Goal: Find specific fact: Find contact information

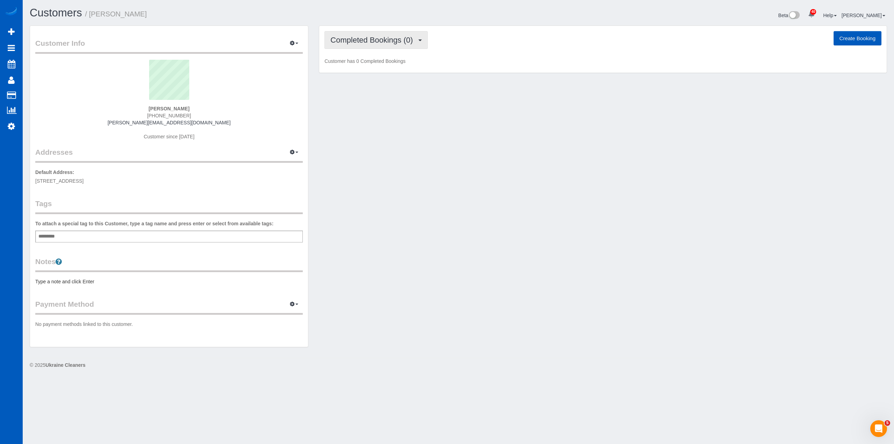
click at [388, 39] on span "Completed Bookings (0)" at bounding box center [373, 40] width 86 height 9
click at [367, 68] on link "Upcoming Bookings (0)" at bounding box center [361, 65] width 73 height 9
click at [370, 44] on span "Upcoming Bookings (0)" at bounding box center [371, 40] width 83 height 9
click at [371, 71] on link "Cancelled Bookings (1)" at bounding box center [361, 74] width 73 height 9
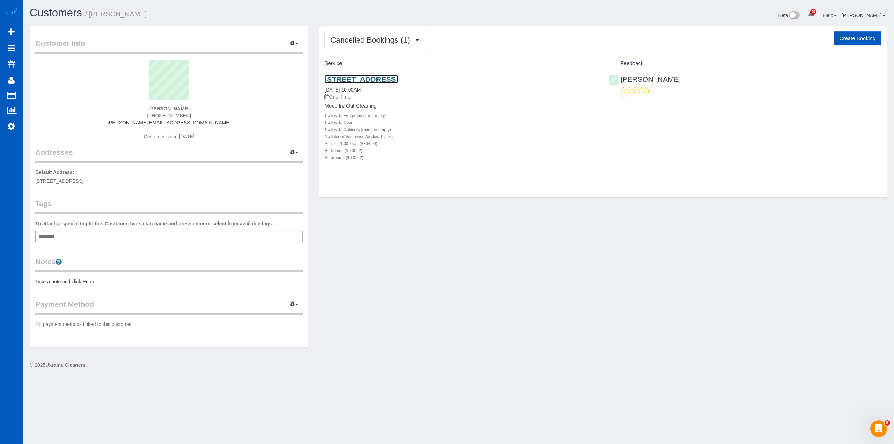
click at [378, 79] on link "[STREET_ADDRESS]" at bounding box center [361, 79] width 74 height 8
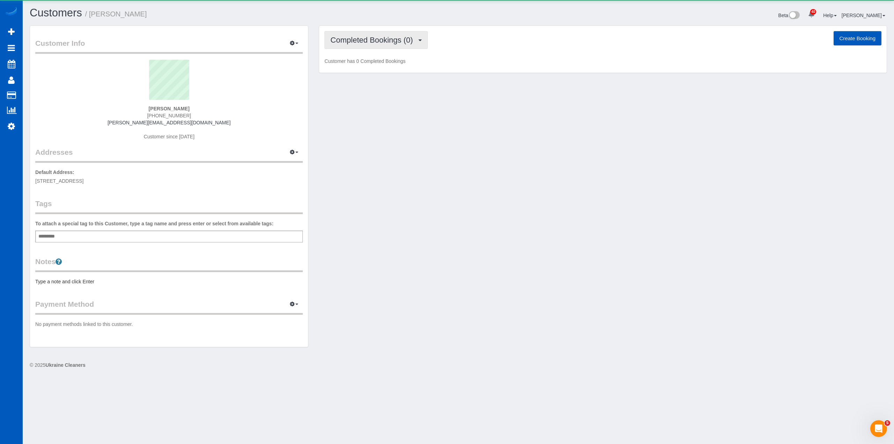
click at [364, 41] on span "Completed Bookings (0)" at bounding box center [373, 40] width 86 height 9
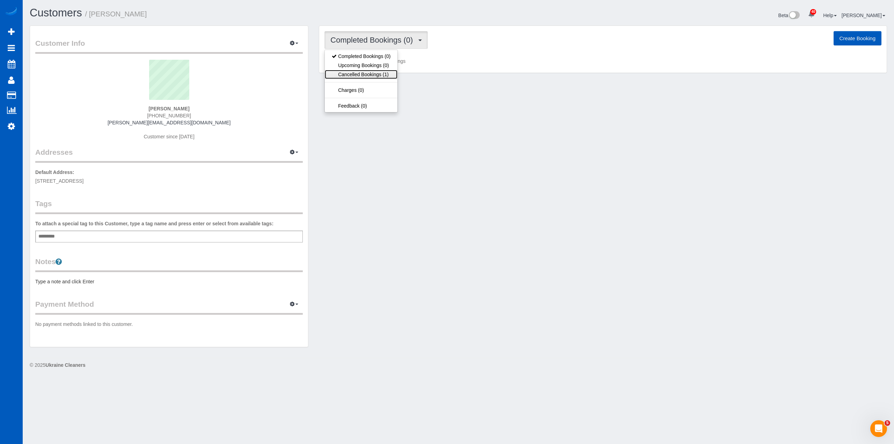
click at [370, 76] on link "Cancelled Bookings (1)" at bounding box center [361, 74] width 73 height 9
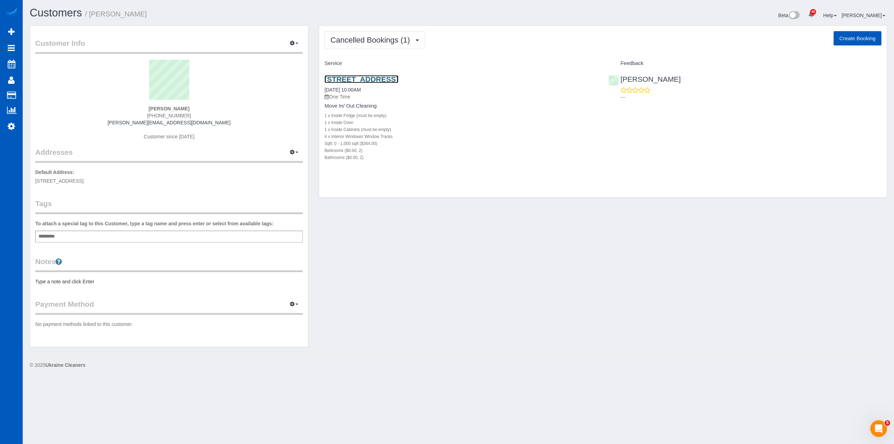
click at [398, 80] on link "[STREET_ADDRESS]" at bounding box center [361, 79] width 74 height 8
click at [177, 105] on div "Brett Scott (682) 715-7971 brett.r.scott23@gmail.com Customer since 2025" at bounding box center [168, 103] width 267 height 87
copy div "[PERSON_NAME]"
